Goal: Task Accomplishment & Management: Complete application form

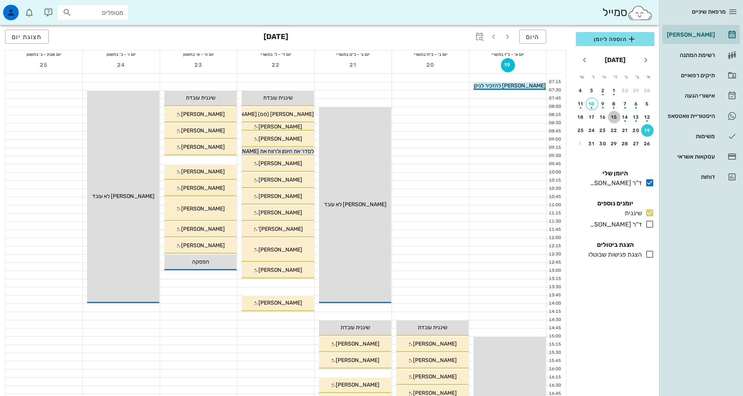
click at [614, 117] on div "15" at bounding box center [614, 116] width 12 height 5
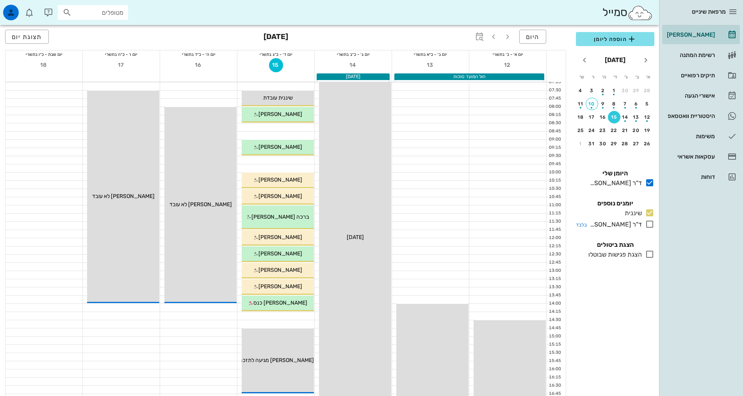
click at [651, 226] on icon at bounding box center [649, 223] width 9 height 9
click at [592, 103] on div "button" at bounding box center [592, 105] width 12 height 4
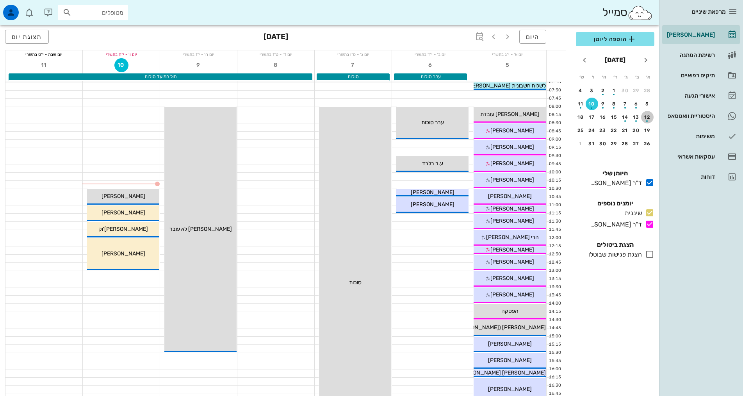
click at [645, 118] on div "button" at bounding box center [647, 119] width 12 height 4
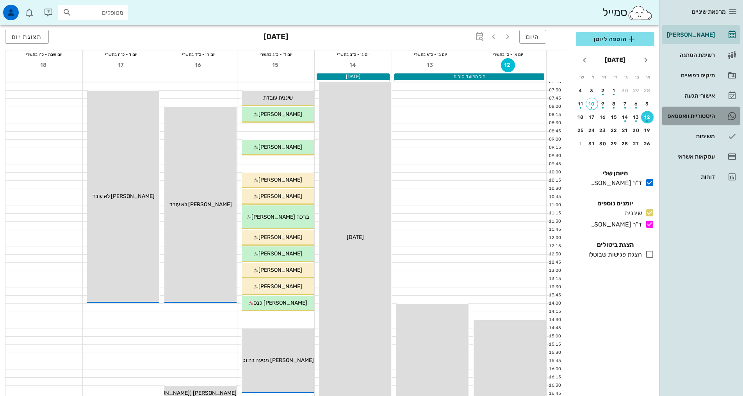
click at [697, 116] on div "היסטוריית וואטסאפ" at bounding box center [690, 116] width 50 height 6
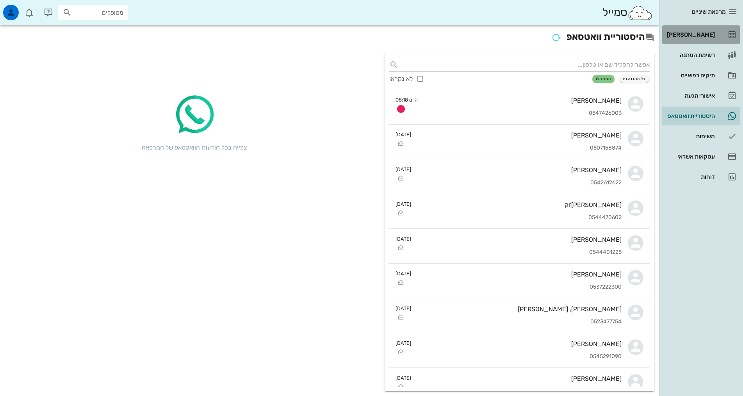
click at [697, 32] on div "[PERSON_NAME]" at bounding box center [690, 35] width 50 height 6
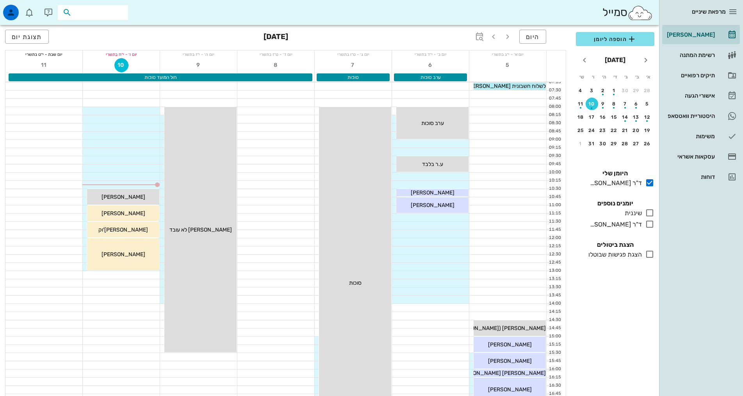
click at [109, 11] on input "text" at bounding box center [98, 12] width 50 height 10
click at [13, 13] on icon "button" at bounding box center [10, 12] width 9 height 9
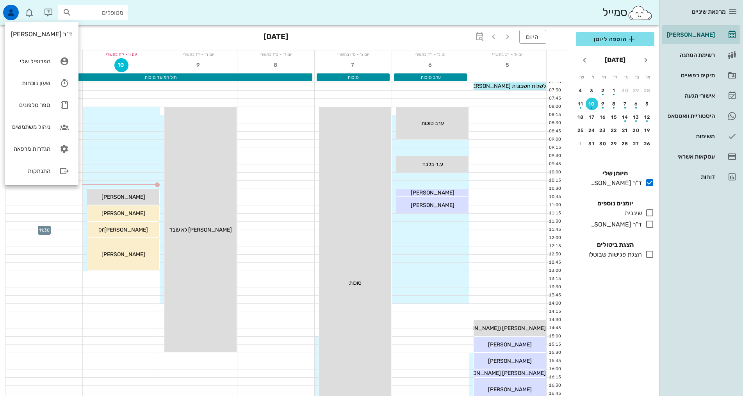
click at [45, 222] on div at bounding box center [43, 226] width 77 height 8
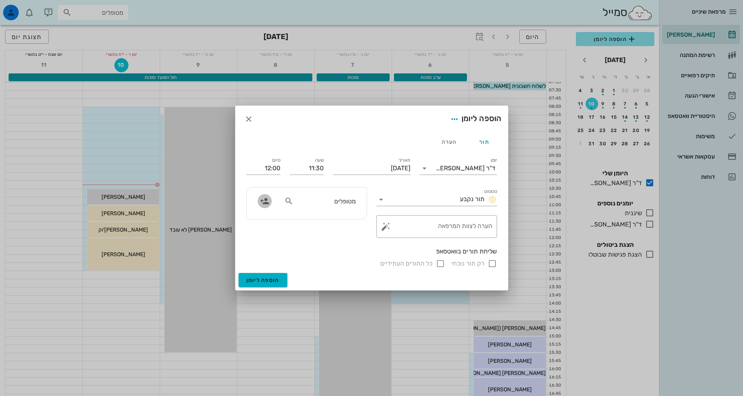
click at [266, 203] on icon "button" at bounding box center [264, 200] width 9 height 9
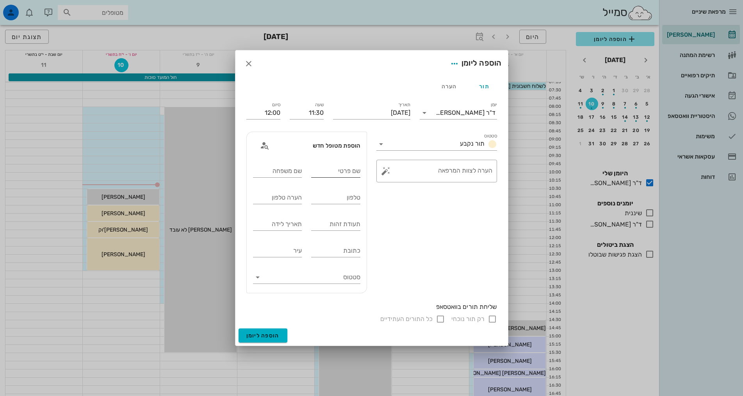
click at [351, 172] on input "שם פרטי" at bounding box center [335, 171] width 49 height 12
type input "[PERSON_NAME]"
click at [265, 170] on input "שם משפחה" at bounding box center [277, 171] width 49 height 12
type input "[PERSON_NAME]"
click at [324, 201] on input "טלפון" at bounding box center [335, 197] width 49 height 12
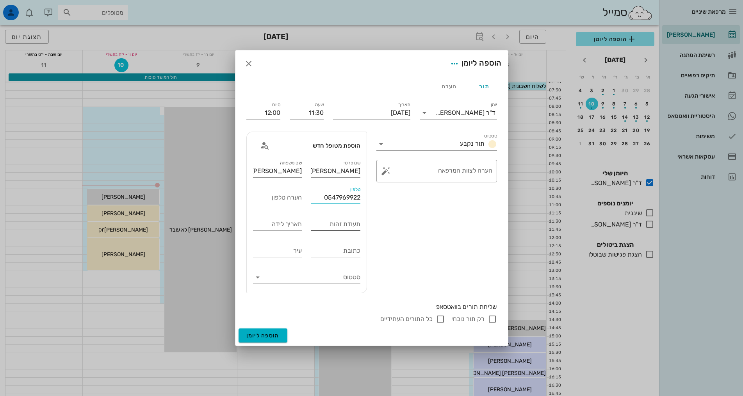
type input "0547969922"
drag, startPoint x: 324, startPoint y: 223, endPoint x: 324, endPoint y: 211, distance: 12.5
click at [324, 220] on input "תעודת זהות" at bounding box center [335, 224] width 49 height 12
type input "023083579"
click at [283, 223] on input "תאריך לידה" at bounding box center [277, 224] width 49 height 12
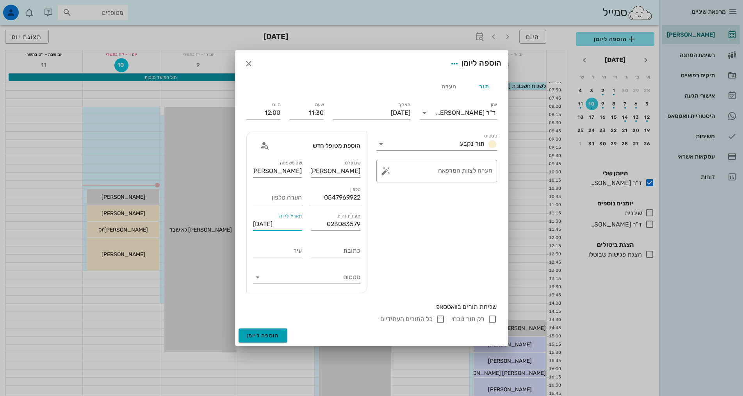
type input "[DATE]"
click at [256, 330] on button "הוספה ליומן" at bounding box center [262, 335] width 49 height 14
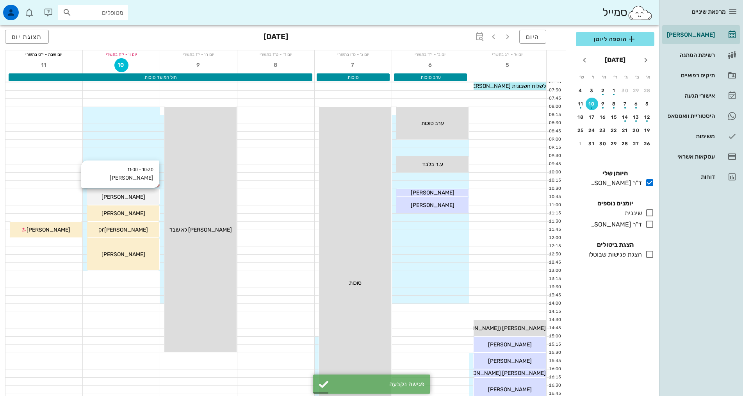
click at [126, 194] on span "[PERSON_NAME]" at bounding box center [123, 197] width 44 height 7
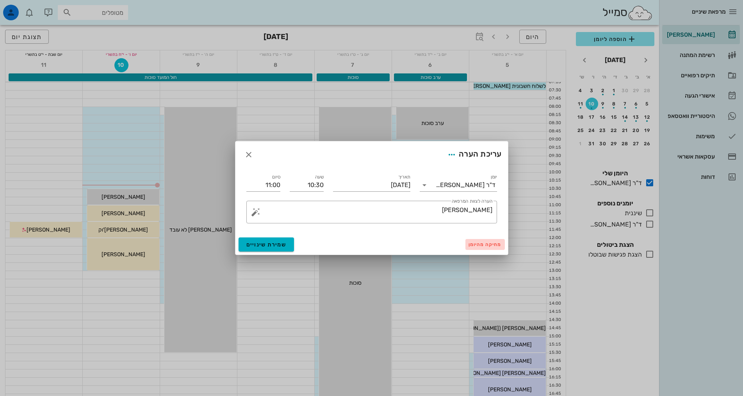
click at [484, 245] on span "מחיקה מהיומן" at bounding box center [484, 244] width 33 height 5
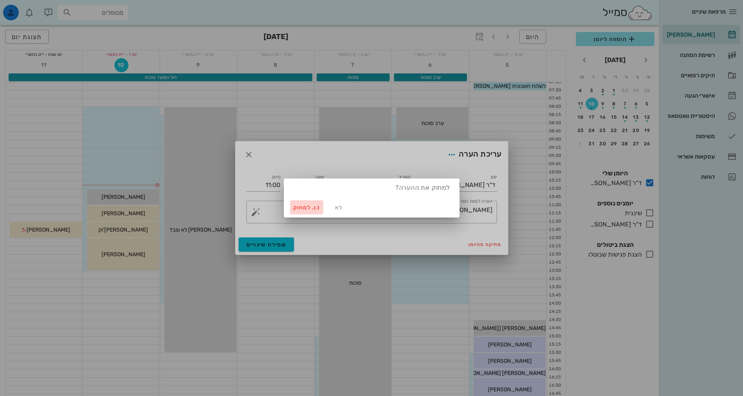
click at [311, 208] on span "כן. למחוק" at bounding box center [306, 207] width 27 height 7
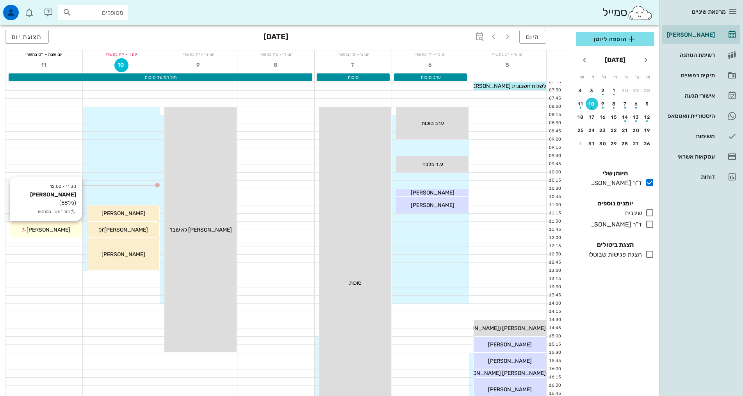
click at [73, 226] on div "[PERSON_NAME]" at bounding box center [46, 230] width 72 height 8
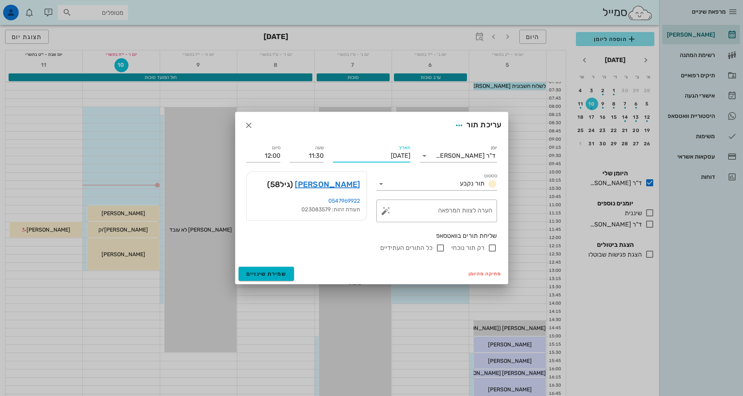
click at [395, 158] on input "[DATE]" at bounding box center [371, 155] width 77 height 12
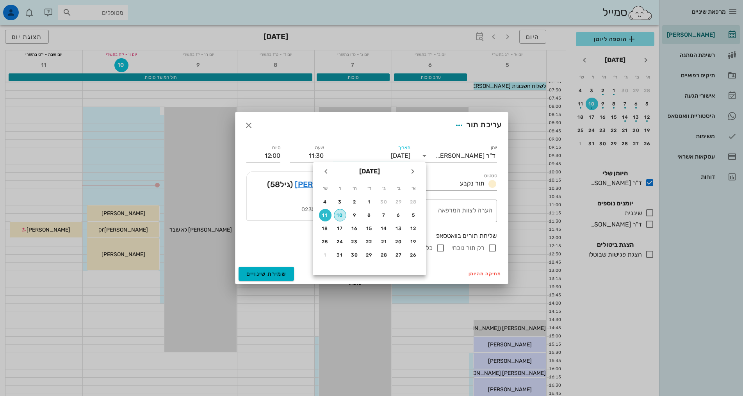
click at [343, 215] on div "10" at bounding box center [340, 214] width 12 height 5
type input "[DATE]"
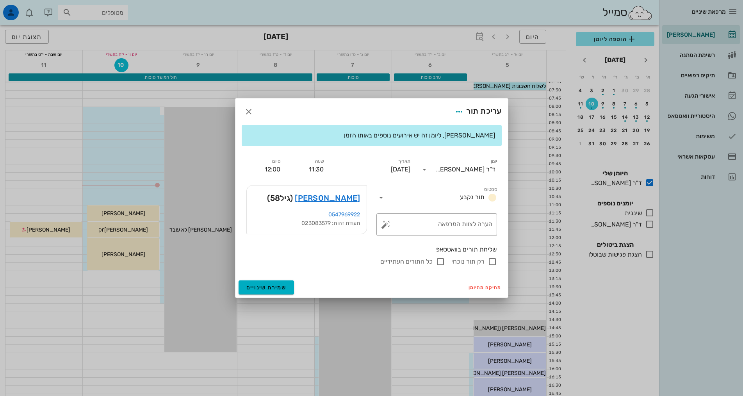
click at [313, 171] on input "11:30" at bounding box center [307, 169] width 34 height 12
click at [308, 185] on div "11:00" at bounding box center [306, 184] width 21 height 6
type input "11:00"
type input "11:30"
click at [311, 170] on input "11:00" at bounding box center [307, 169] width 34 height 12
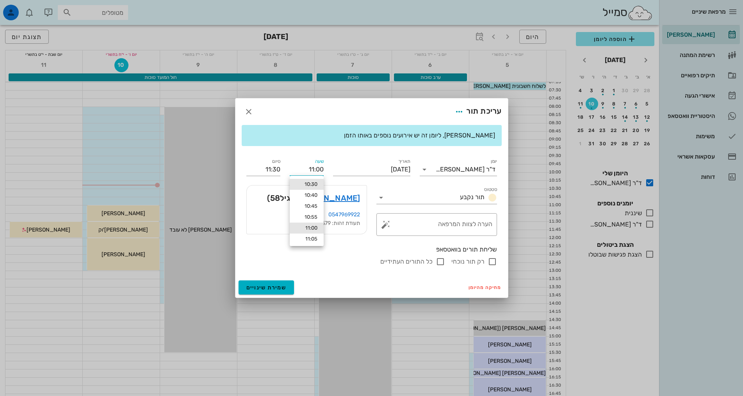
click at [306, 184] on div "10:30" at bounding box center [306, 184] width 21 height 6
type input "10:30"
type input "11:00"
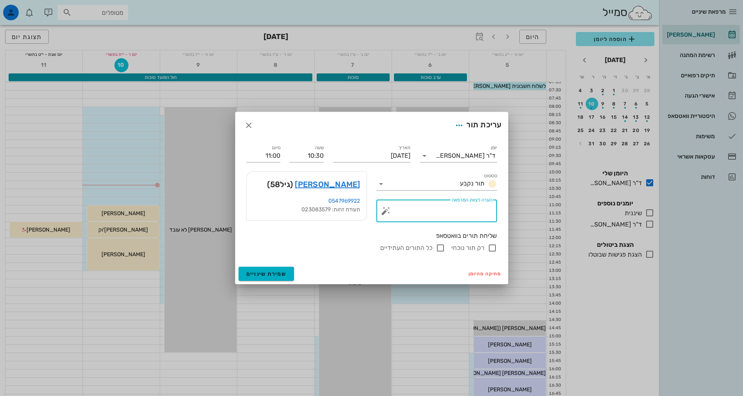
click at [480, 209] on textarea "הערה לצוות המרפאה" at bounding box center [439, 212] width 105 height 19
type textarea "התייעצות"
click at [273, 277] on span "שמירת שינויים" at bounding box center [266, 273] width 40 height 7
